Goal: Transaction & Acquisition: Purchase product/service

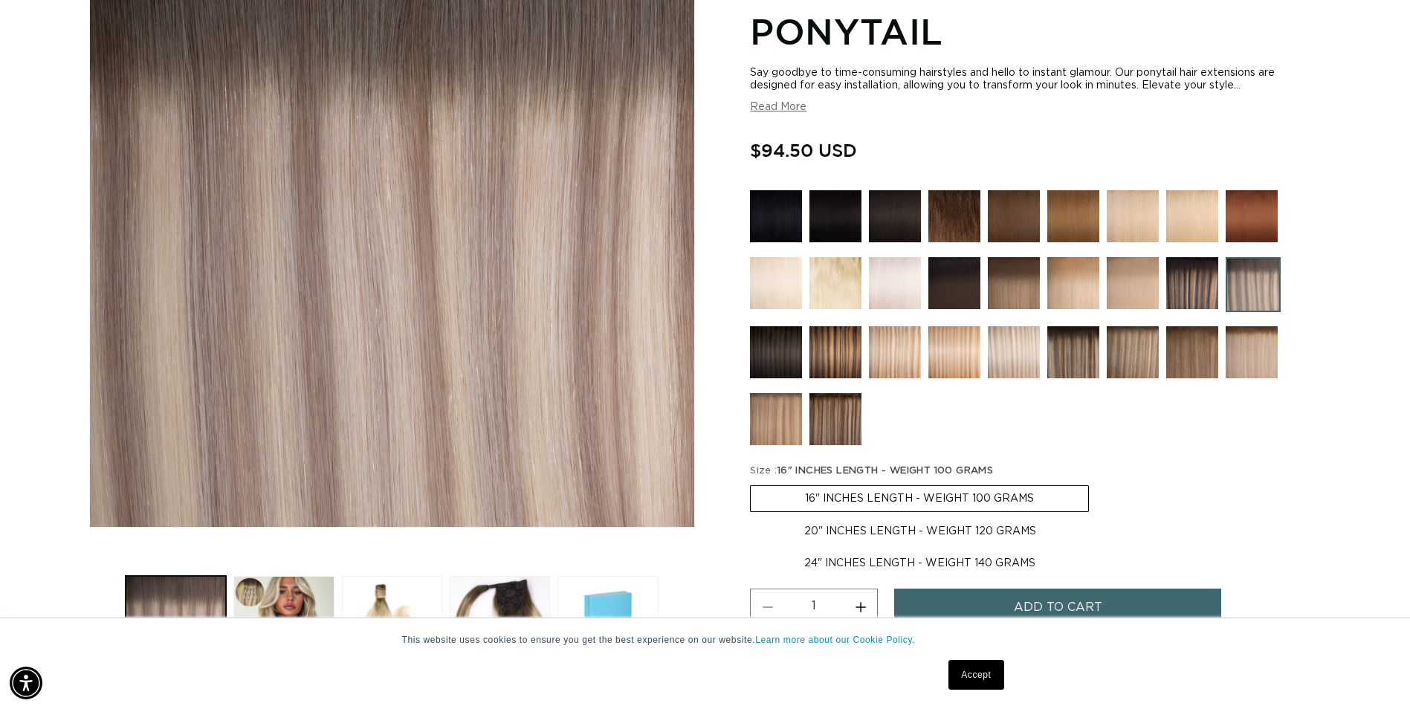
scroll to position [297, 0]
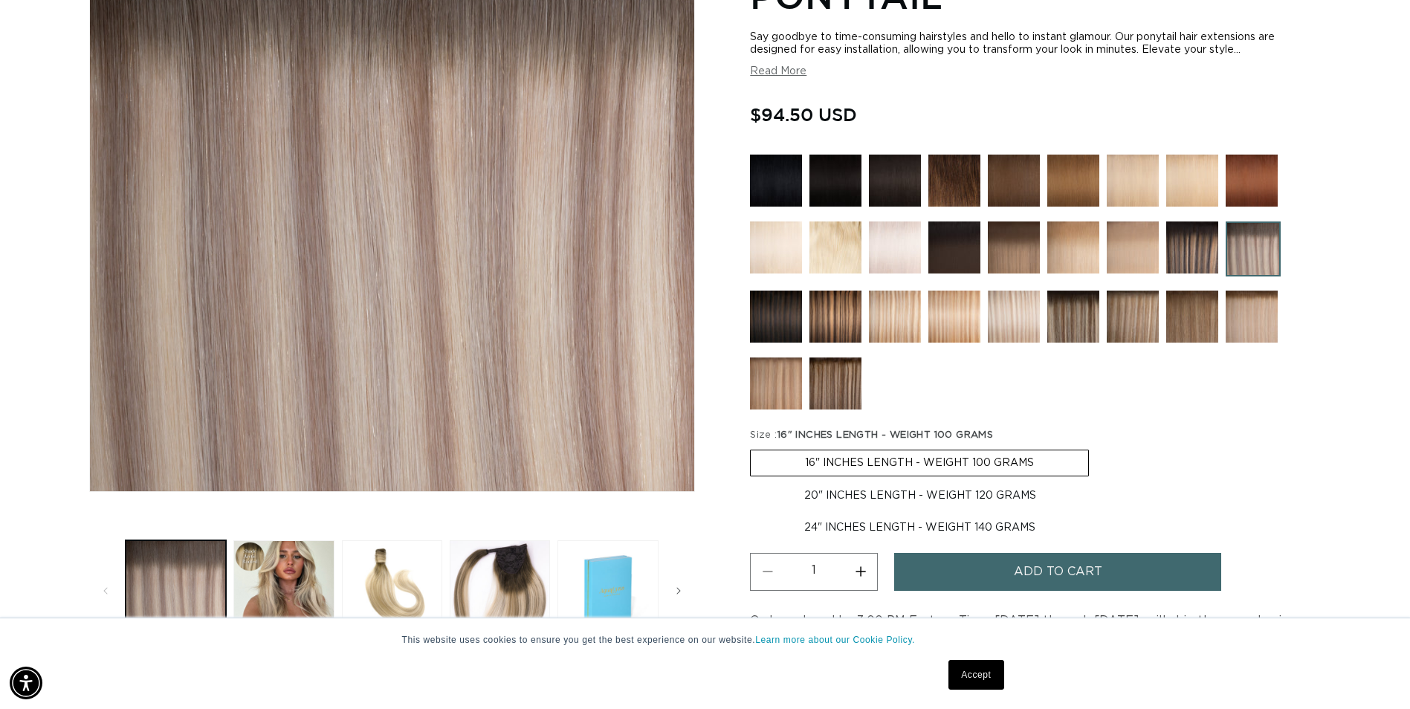
click at [813, 497] on label "20" INCHES LENGTH - WEIGHT 120 GRAMS Variant sold out or unavailable" at bounding box center [920, 495] width 341 height 25
click at [1097, 448] on input "20" INCHES LENGTH - WEIGHT 120 GRAMS Variant sold out or unavailable" at bounding box center [1097, 447] width 1 height 1
radio input "true"
click at [1009, 579] on button "Add to cart" at bounding box center [1057, 572] width 327 height 38
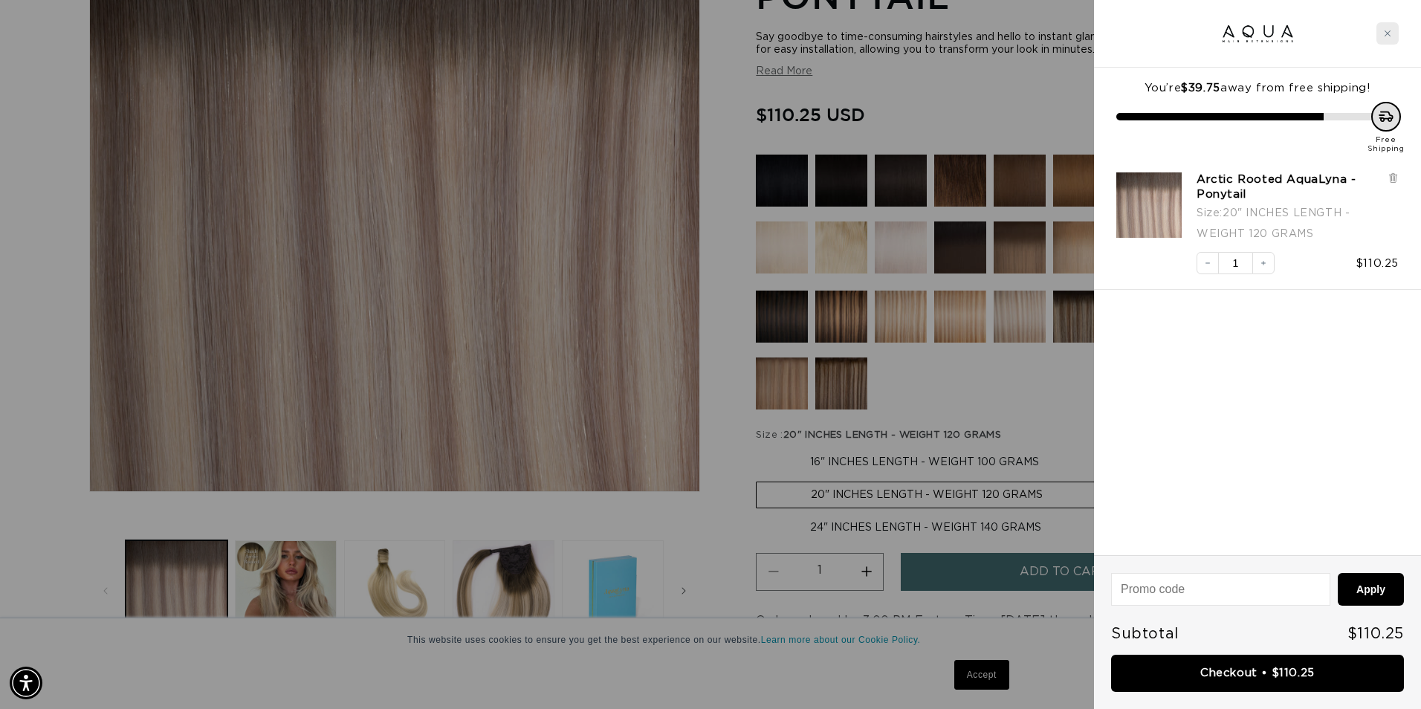
click at [1389, 35] on icon "Close cart" at bounding box center [1387, 33] width 7 height 7
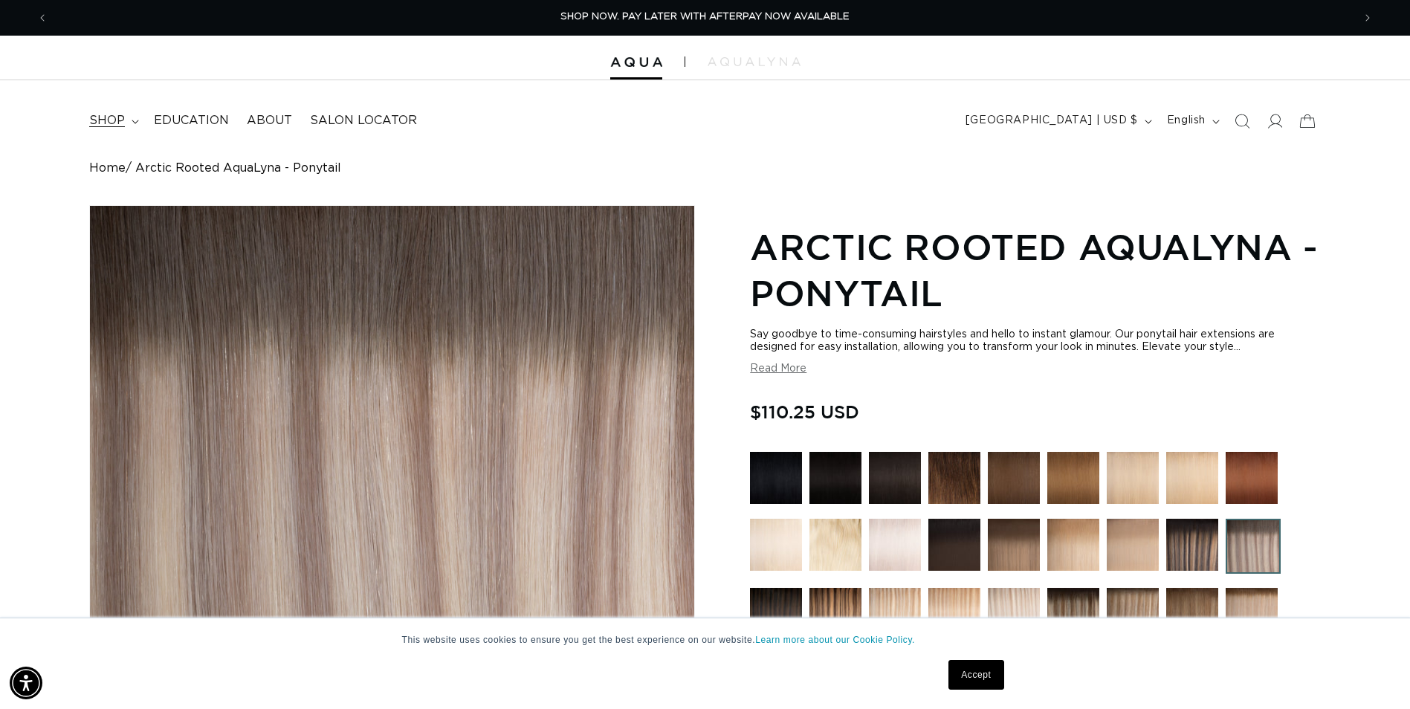
click at [129, 123] on summary "shop" at bounding box center [112, 120] width 65 height 33
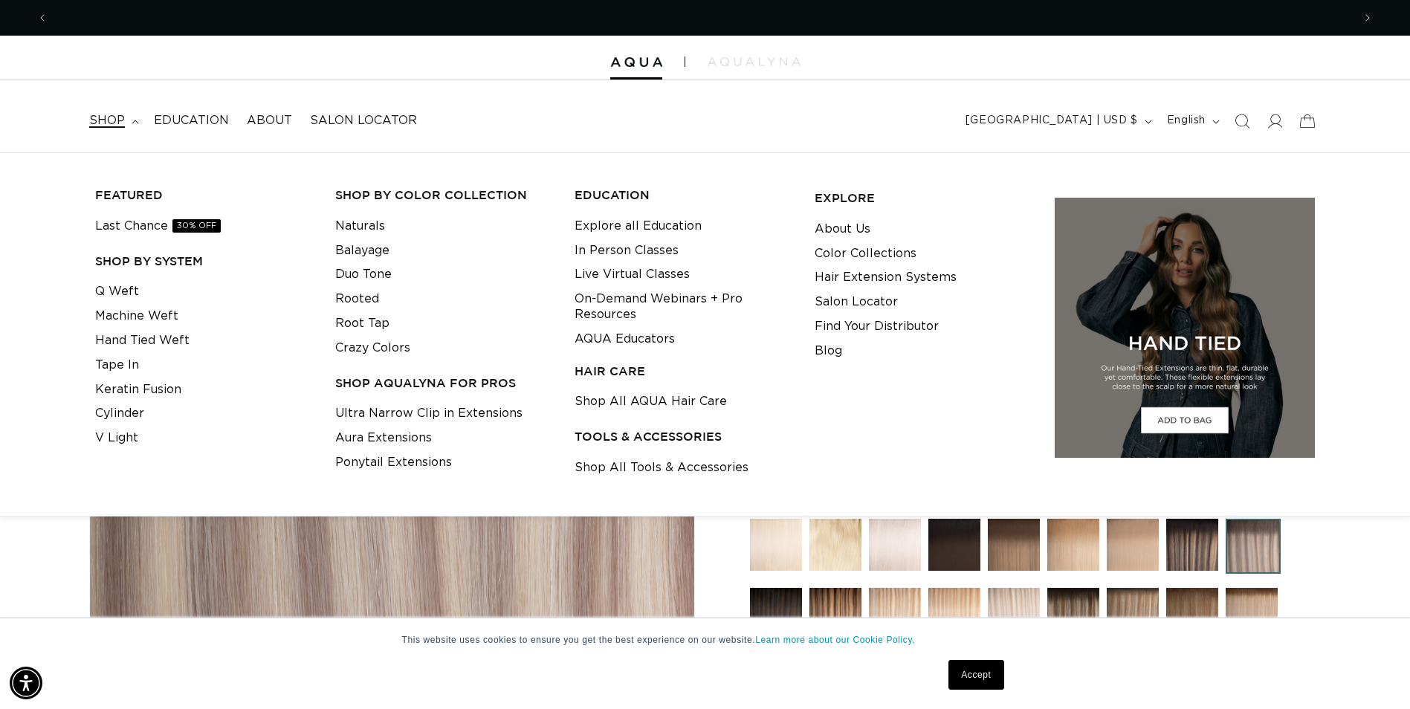
scroll to position [0, 2610]
click at [448, 412] on link "Ultra Narrow Clip in Extensions" at bounding box center [428, 413] width 187 height 25
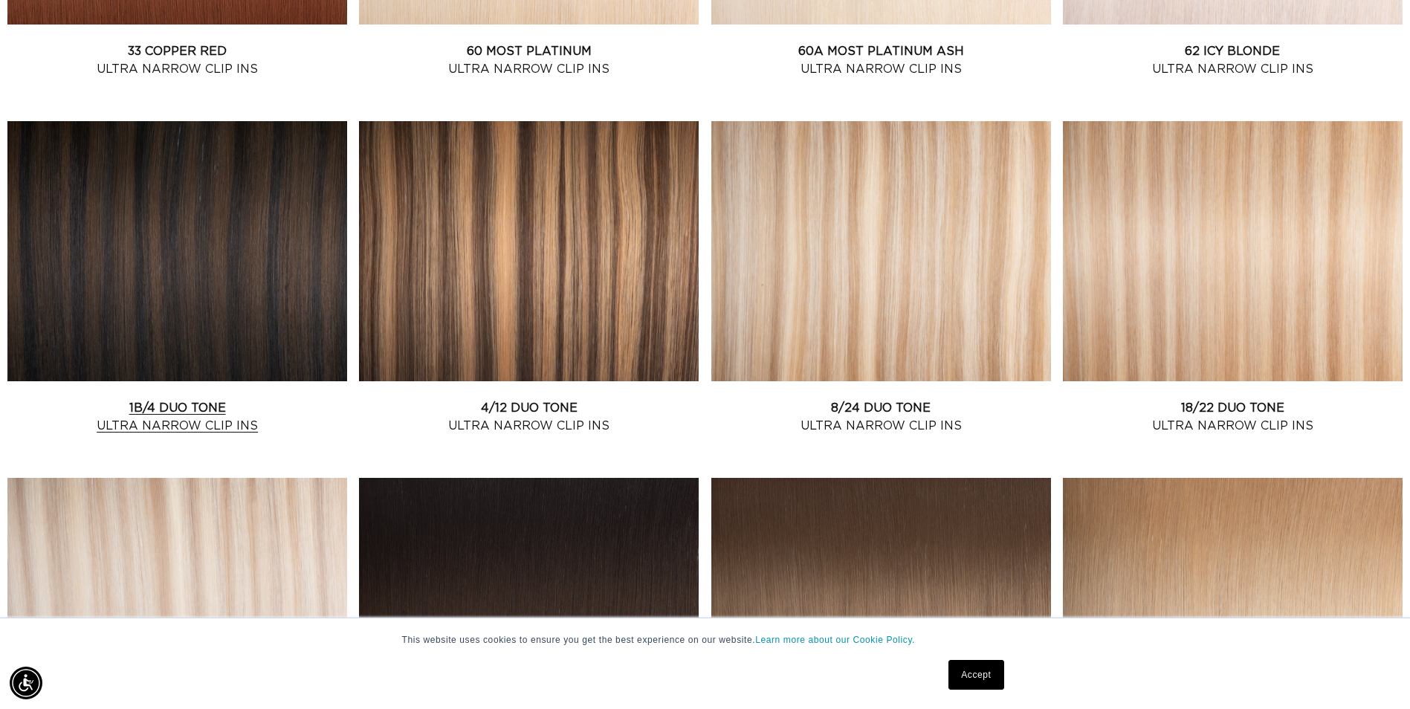
scroll to position [0, 1305]
click at [185, 399] on link "1B/4 Duo Tone Ultra Narrow Clip Ins" at bounding box center [177, 417] width 340 height 36
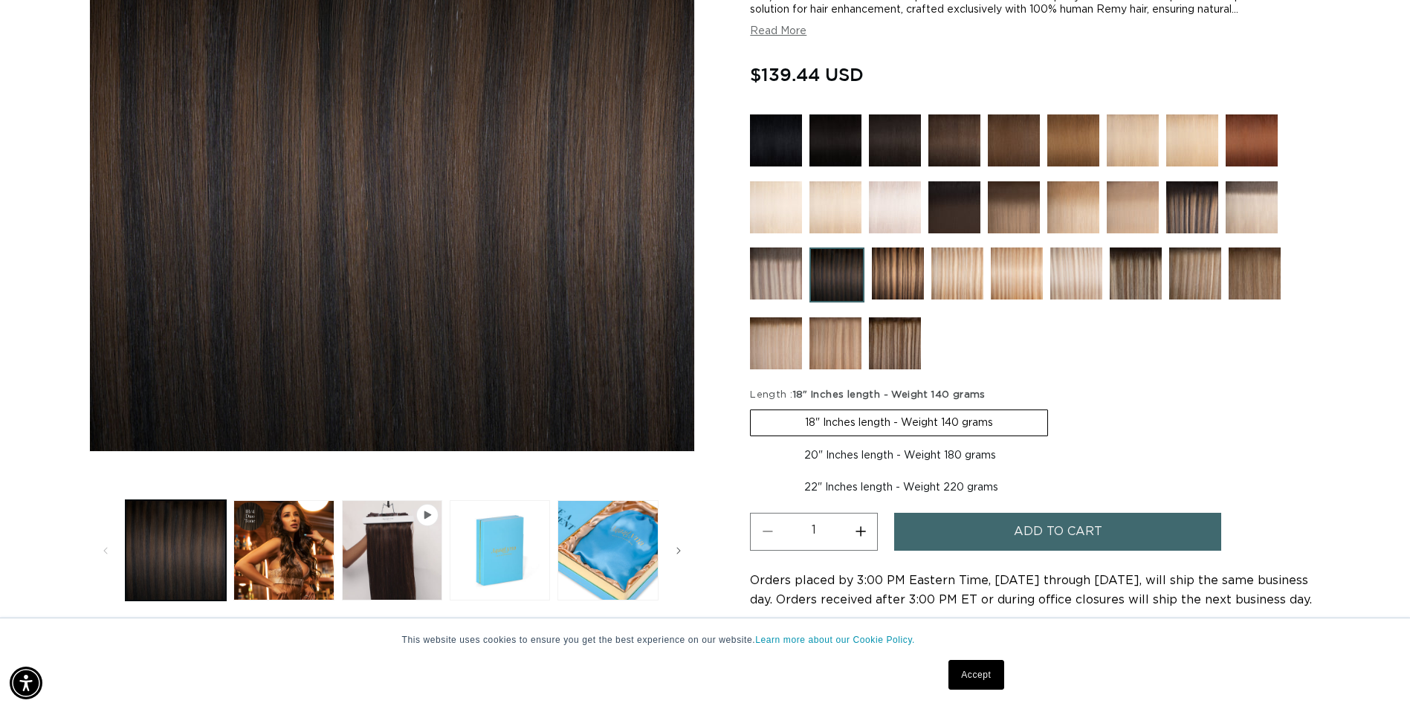
scroll to position [372, 0]
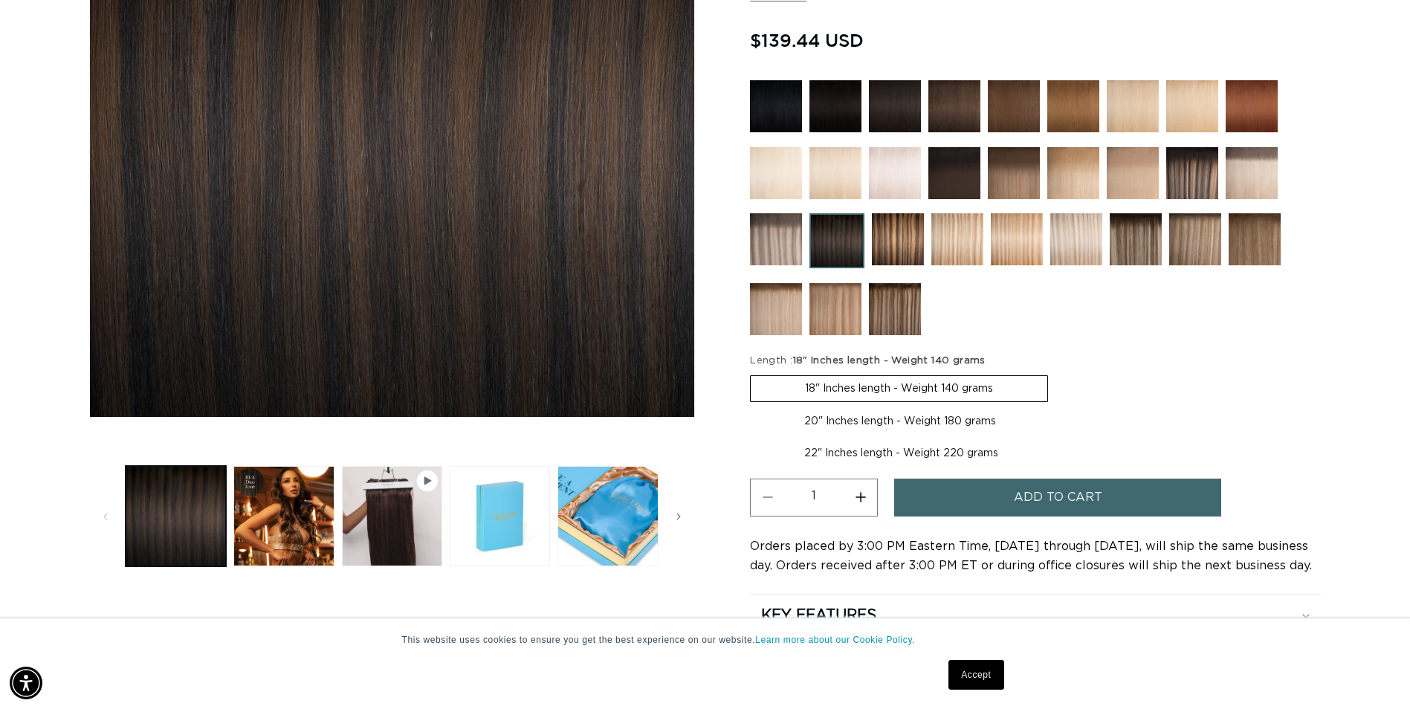
click at [938, 492] on button "Add to cart" at bounding box center [1057, 498] width 327 height 38
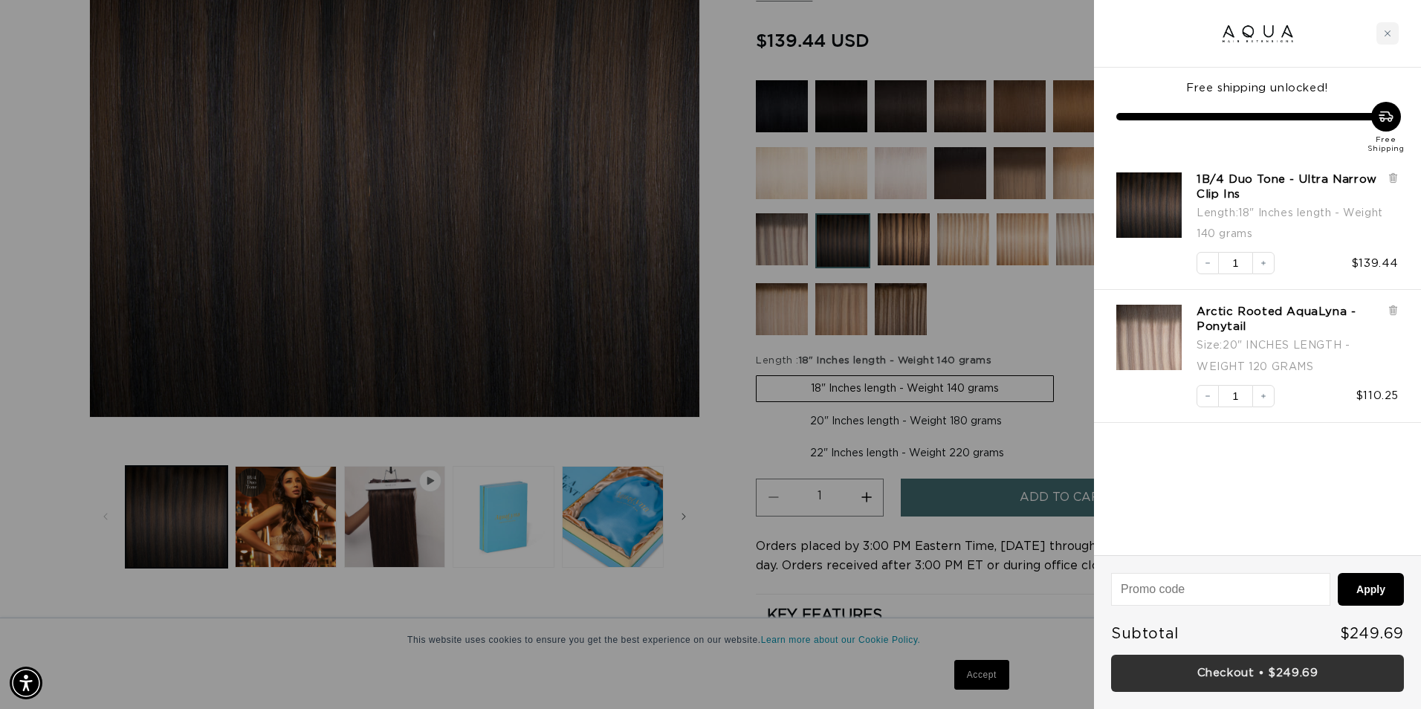
scroll to position [0, 1316]
click at [1233, 678] on link "Checkout • $249.69" at bounding box center [1257, 674] width 293 height 38
